Goal: Information Seeking & Learning: Compare options

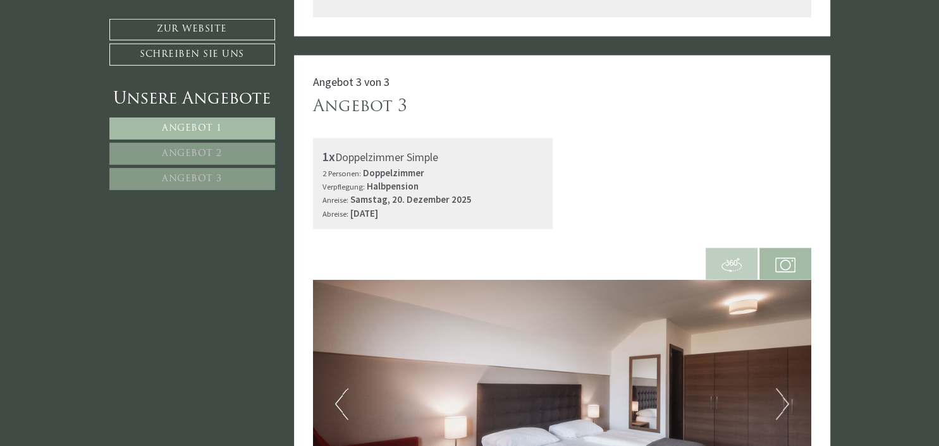
scroll to position [2269, 0]
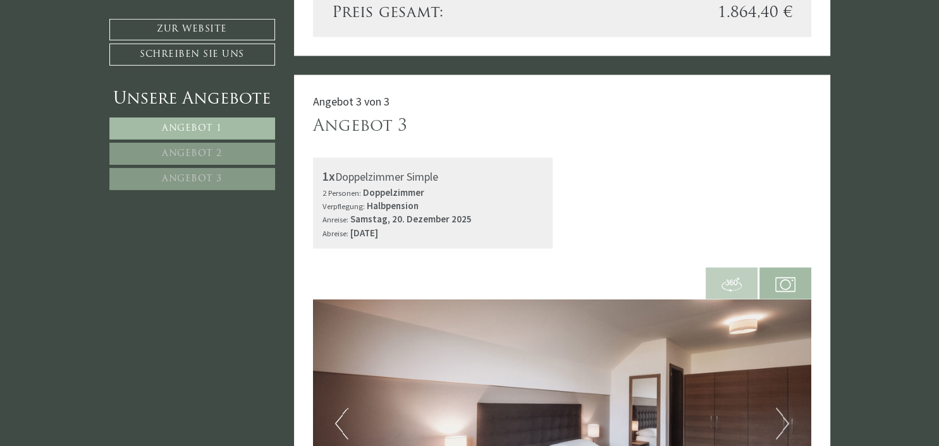
scroll to position [2202, 0]
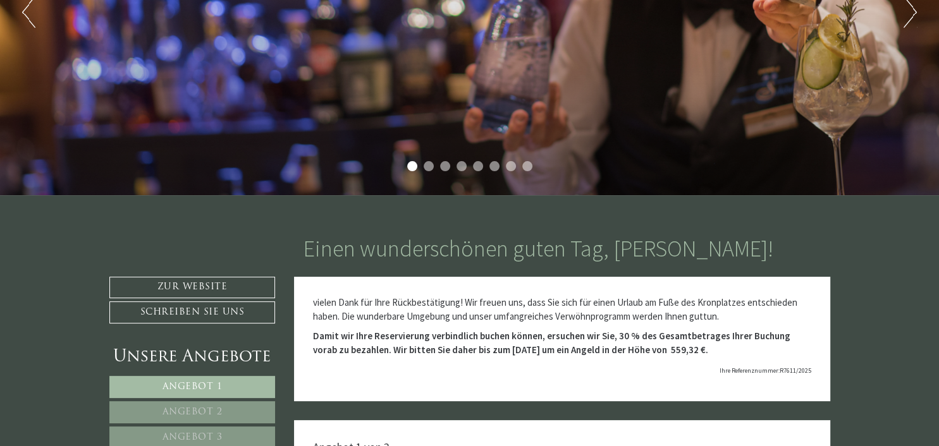
scroll to position [267, 0]
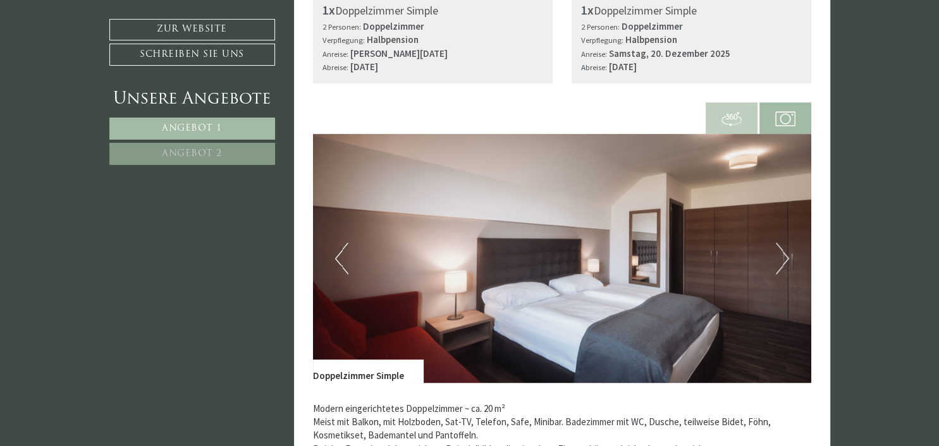
scroll to position [400, 0]
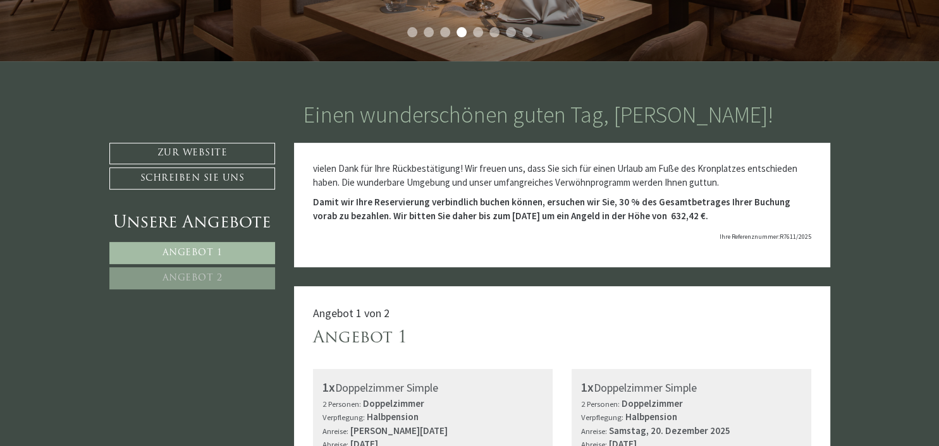
click at [177, 274] on span "Angebot 2" at bounding box center [192, 278] width 60 height 9
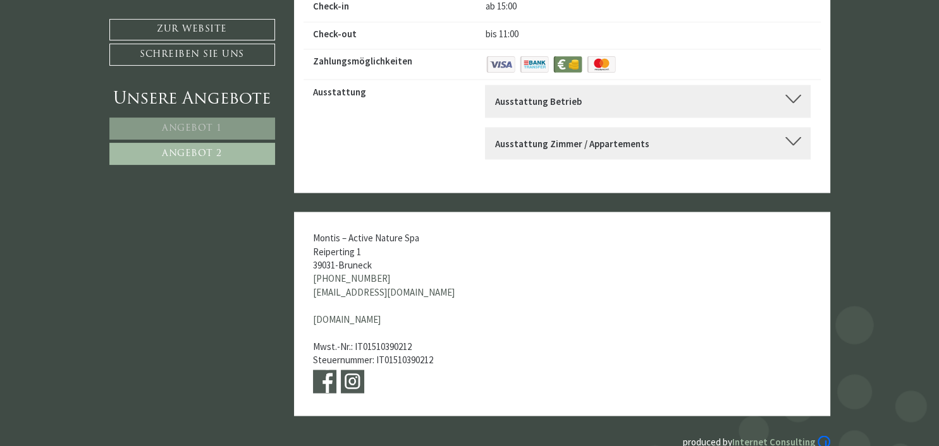
scroll to position [2269, 0]
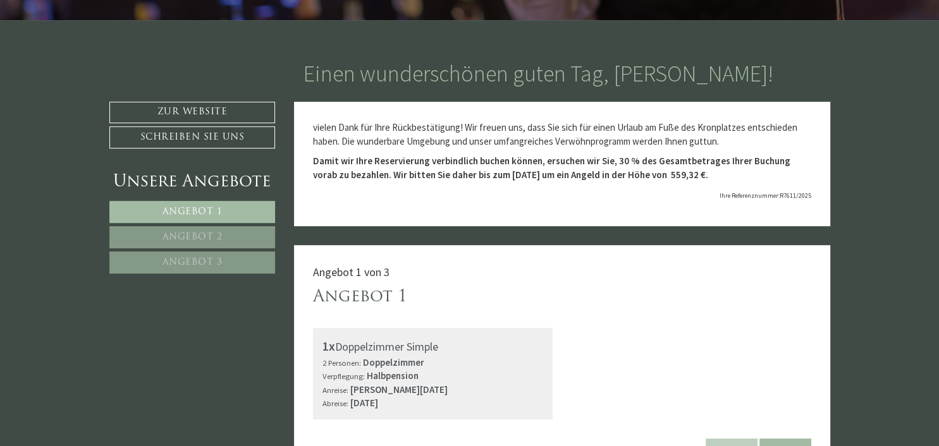
scroll to position [467, 0]
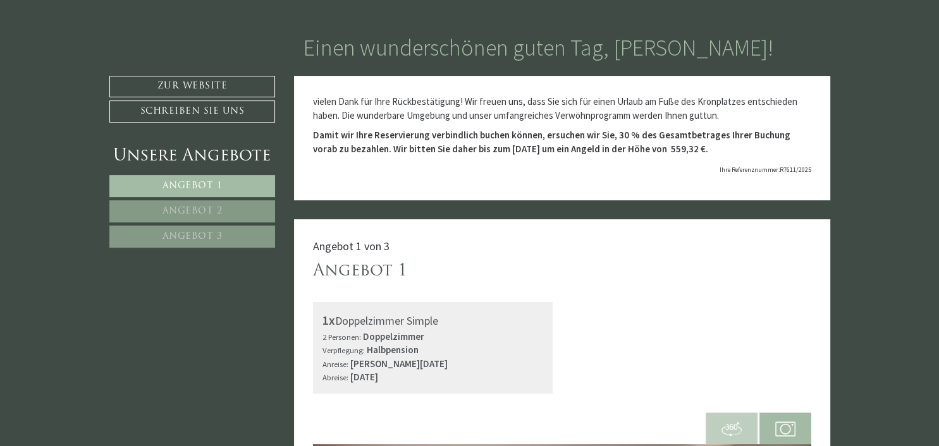
click at [213, 207] on span "Angebot 2" at bounding box center [192, 211] width 60 height 9
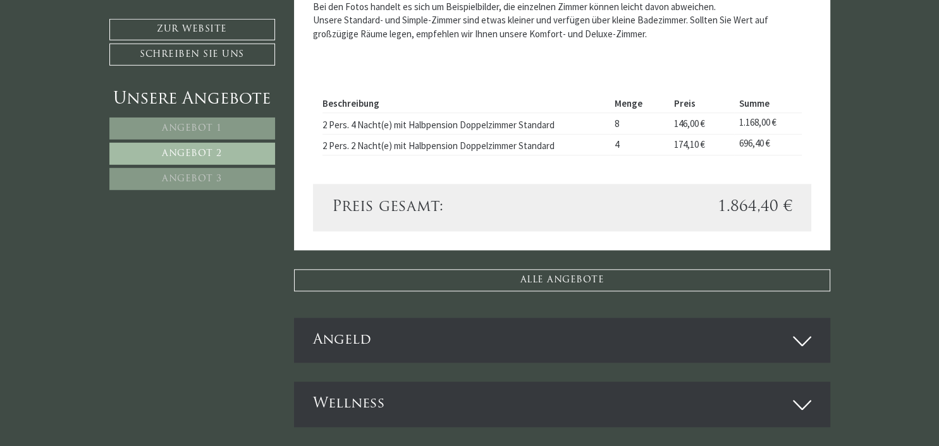
scroll to position [1221, 0]
click at [193, 174] on span "Angebot 3" at bounding box center [192, 178] width 60 height 9
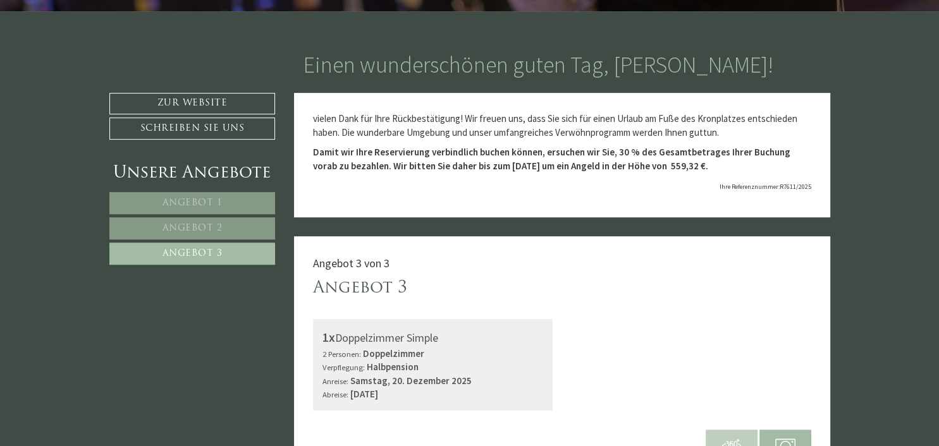
scroll to position [449, 0]
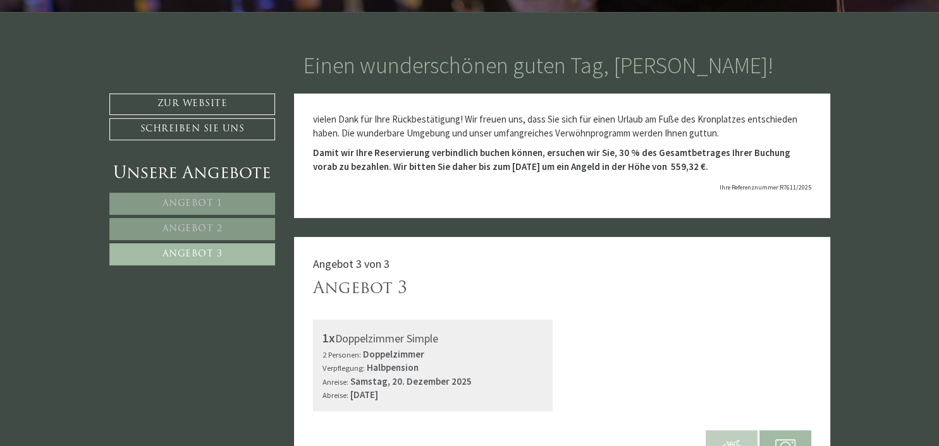
click at [254, 223] on link "Angebot 2" at bounding box center [192, 229] width 166 height 22
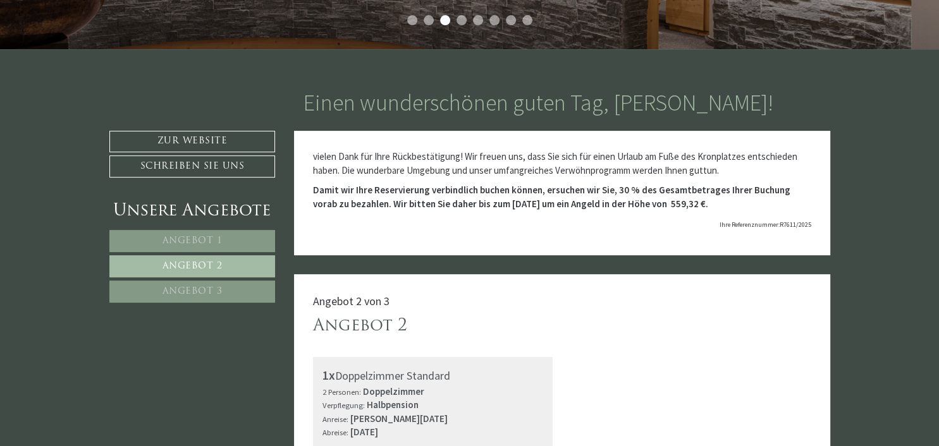
scroll to position [353, 0]
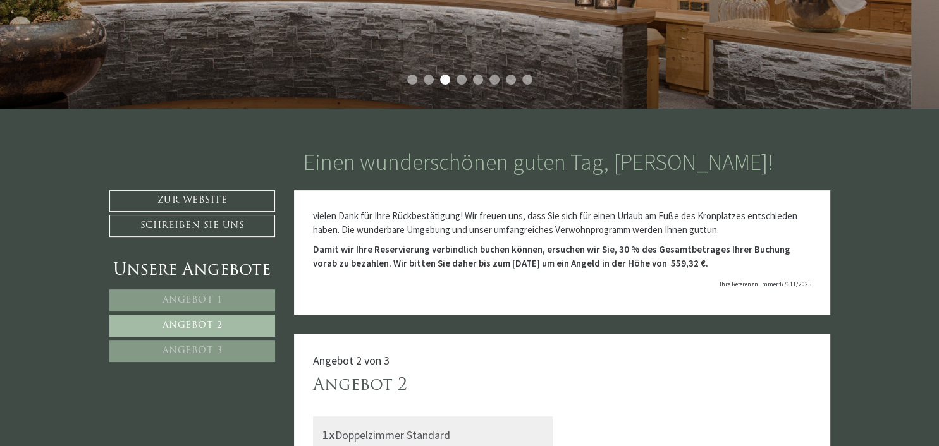
drag, startPoint x: 187, startPoint y: 293, endPoint x: 201, endPoint y: 291, distance: 14.0
click at [188, 293] on link "Angebot 1" at bounding box center [192, 301] width 166 height 22
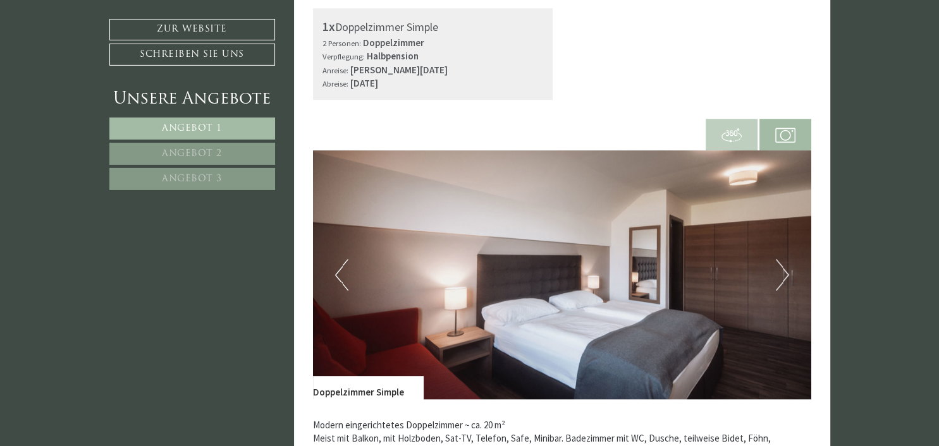
scroll to position [753, 0]
